Goal: Transaction & Acquisition: Purchase product/service

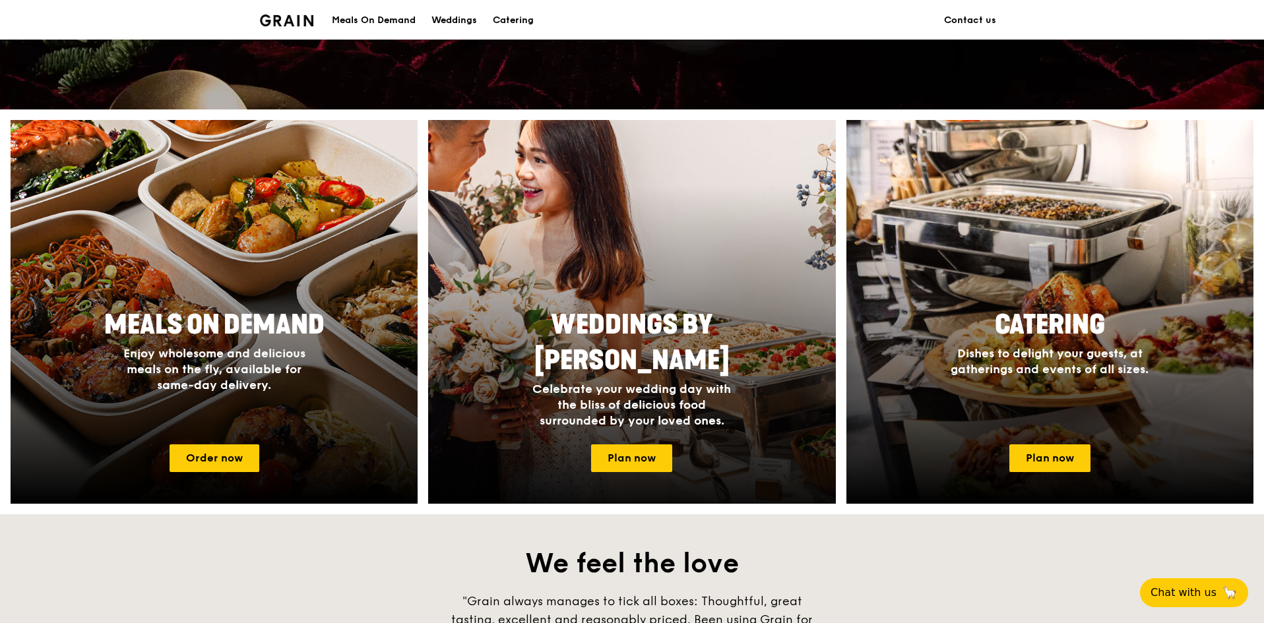
scroll to position [479, 0]
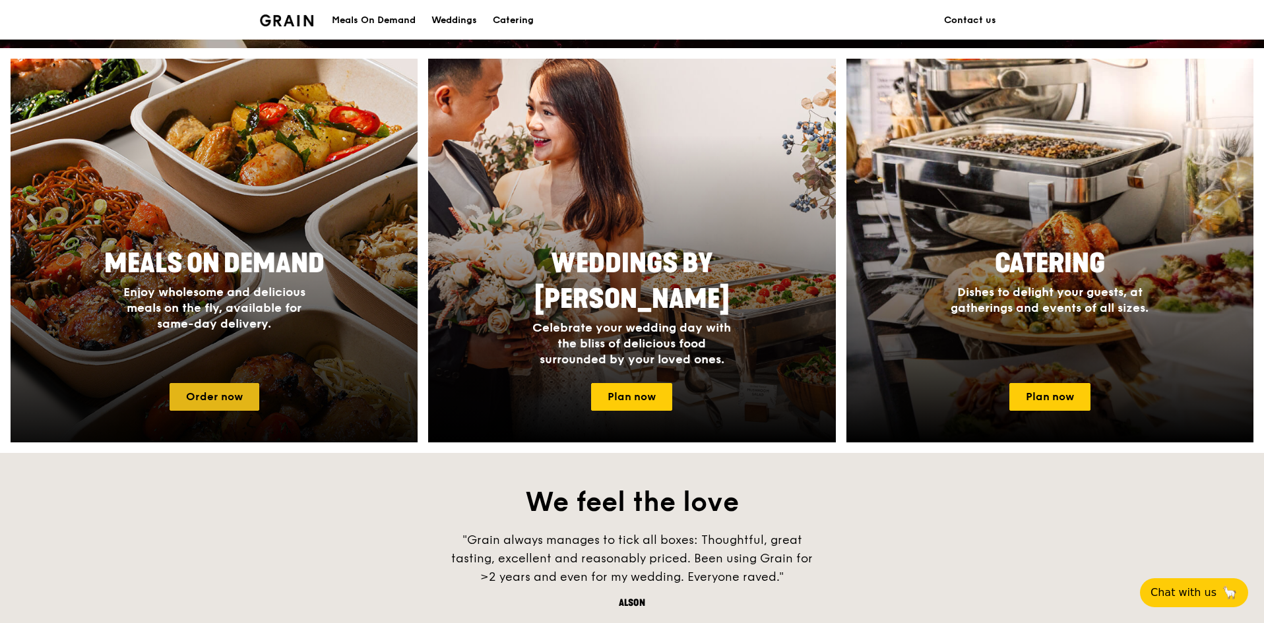
click at [223, 392] on link "Order now" at bounding box center [214, 397] width 90 height 28
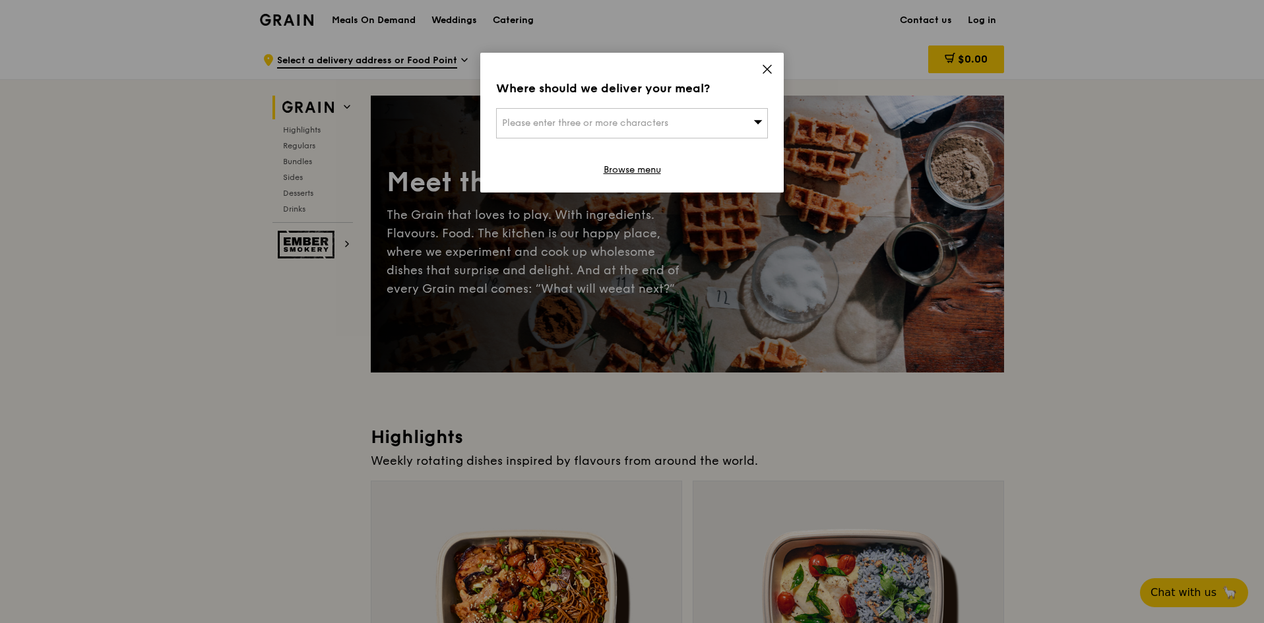
click at [700, 125] on div "Please enter three or more characters" at bounding box center [632, 123] width 272 height 30
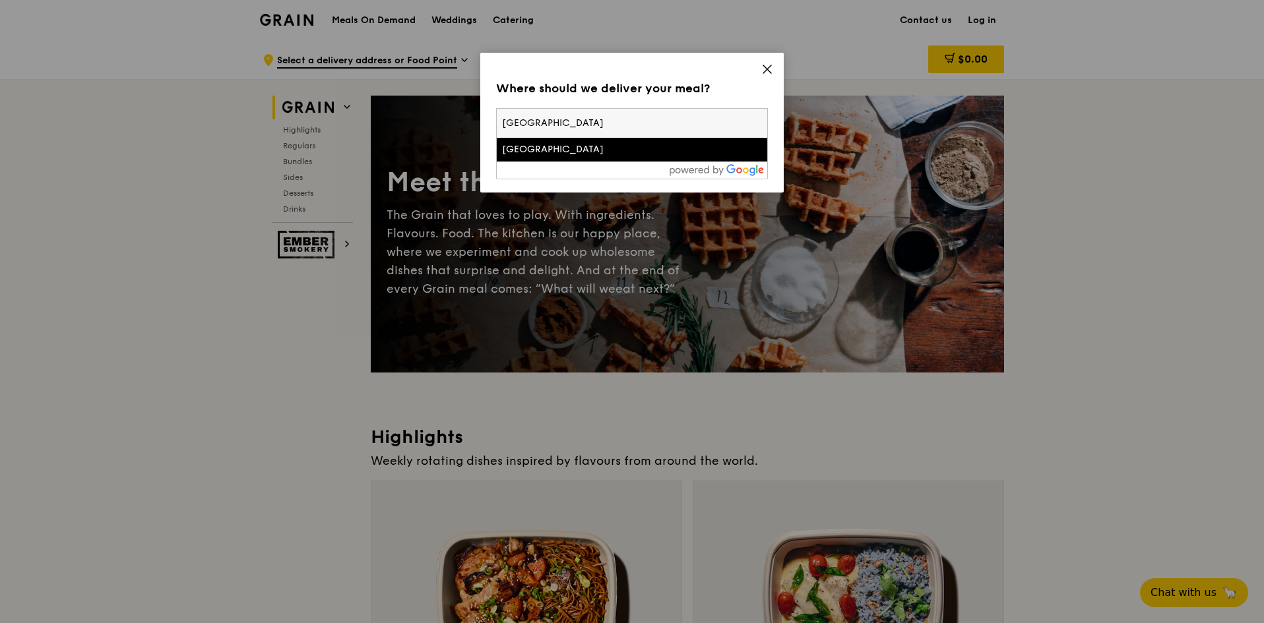
type input "[GEOGRAPHIC_DATA]"
click at [683, 148] on div "[GEOGRAPHIC_DATA]" at bounding box center [599, 149] width 195 height 13
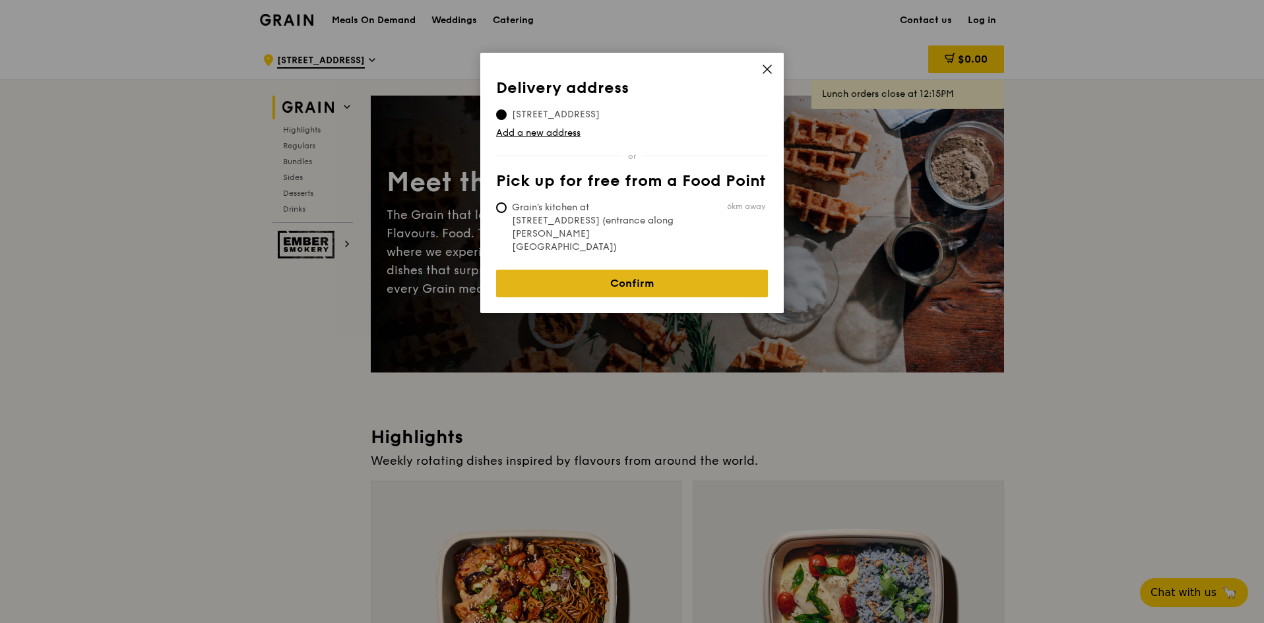
click at [725, 270] on link "Confirm" at bounding box center [632, 284] width 272 height 28
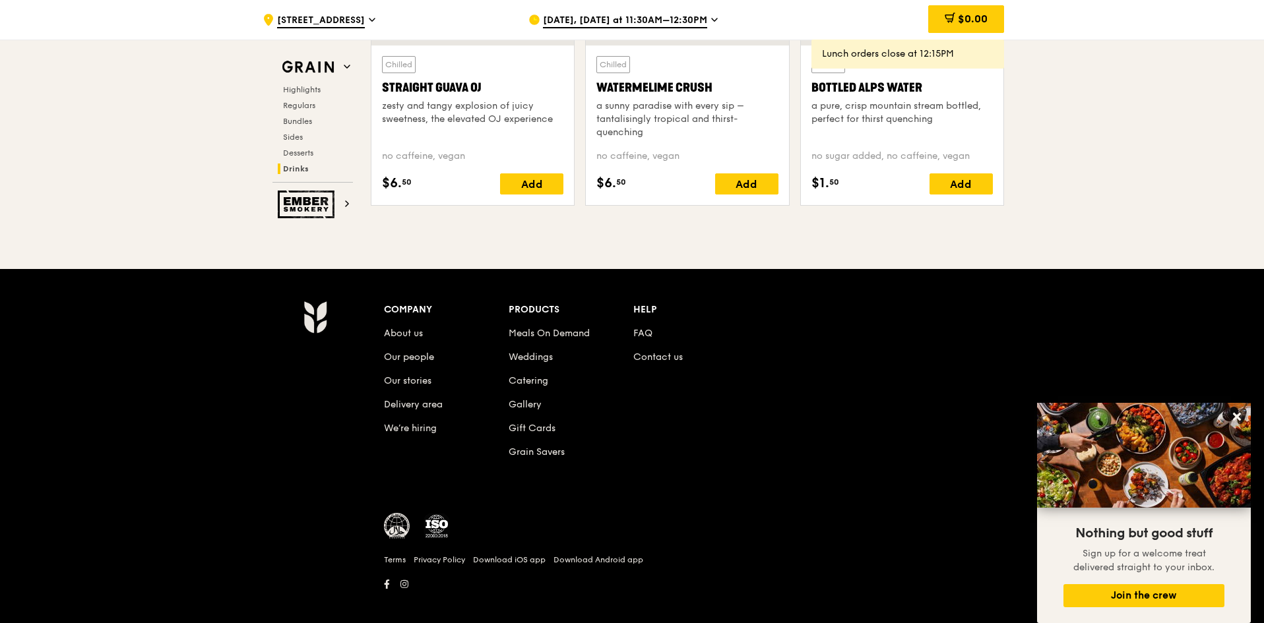
scroll to position [5391, 0]
